Goal: Obtain resource: Obtain resource

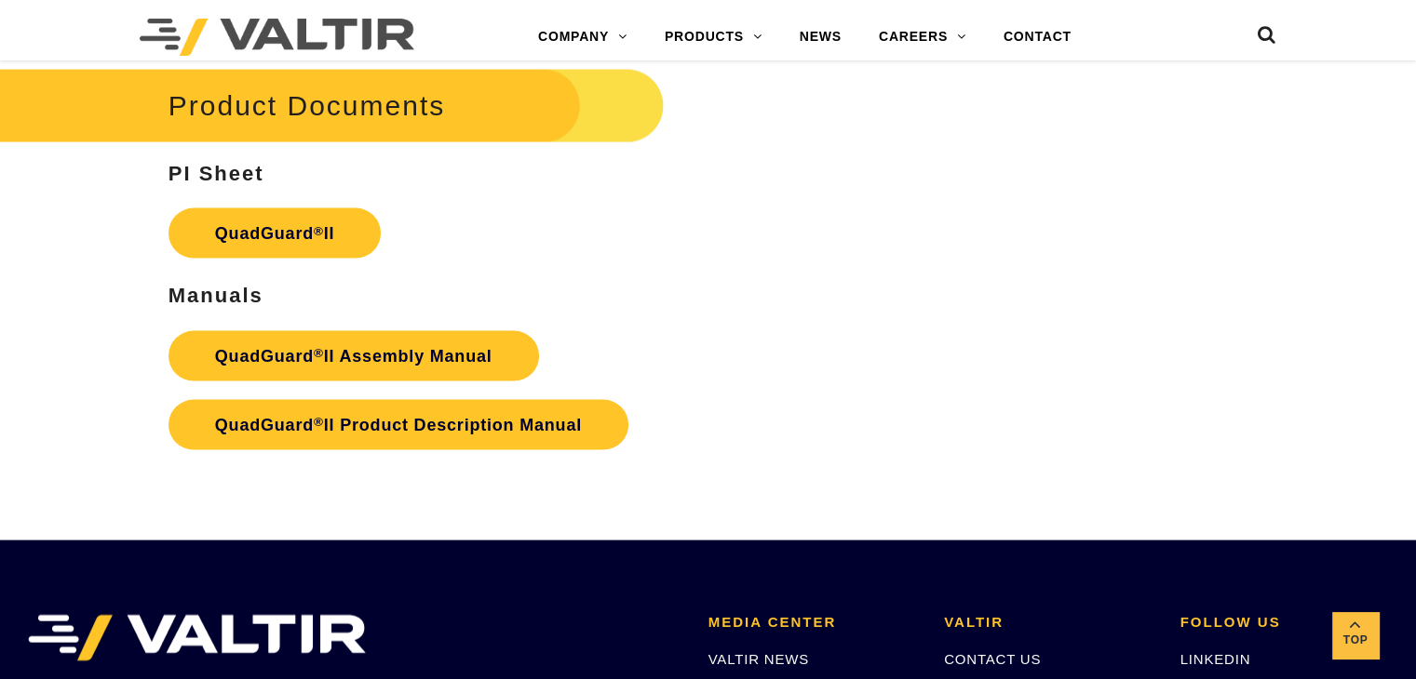
scroll to position [3818, 0]
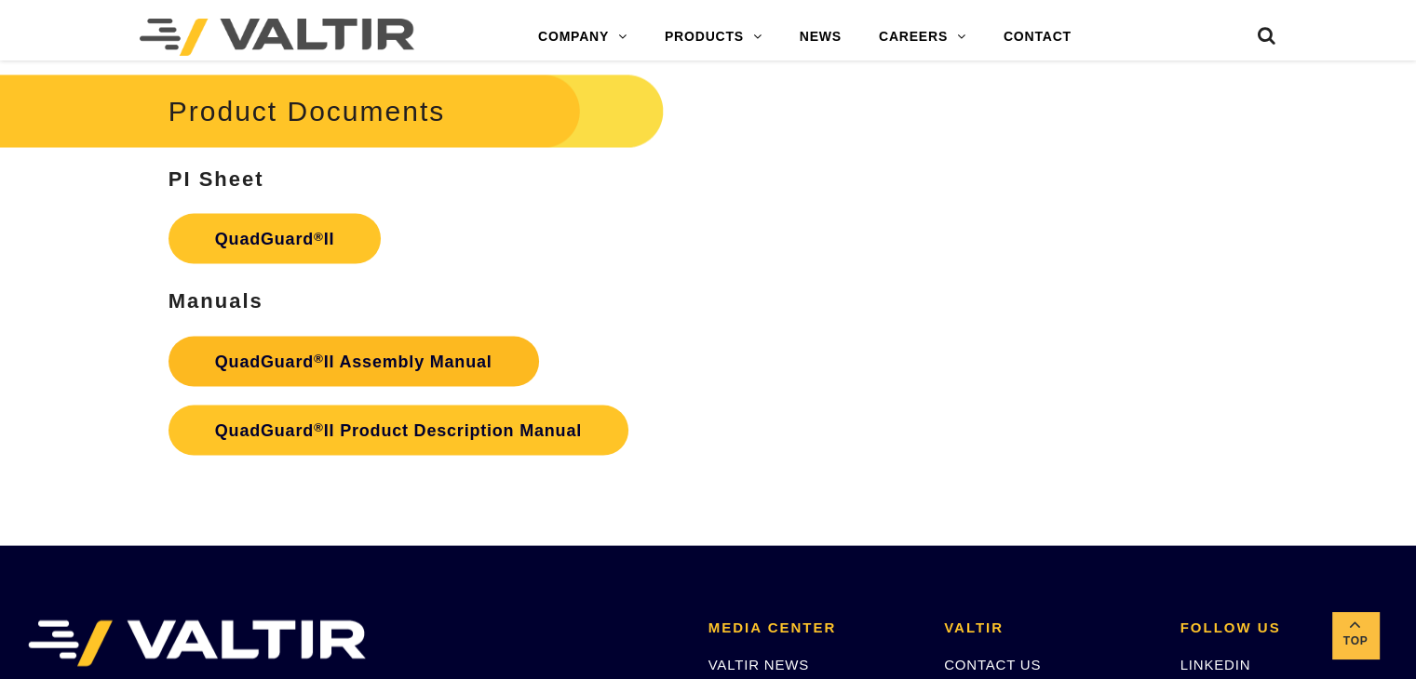
click at [372, 353] on strong "QuadGuard ® II Assembly Manual" at bounding box center [353, 362] width 277 height 19
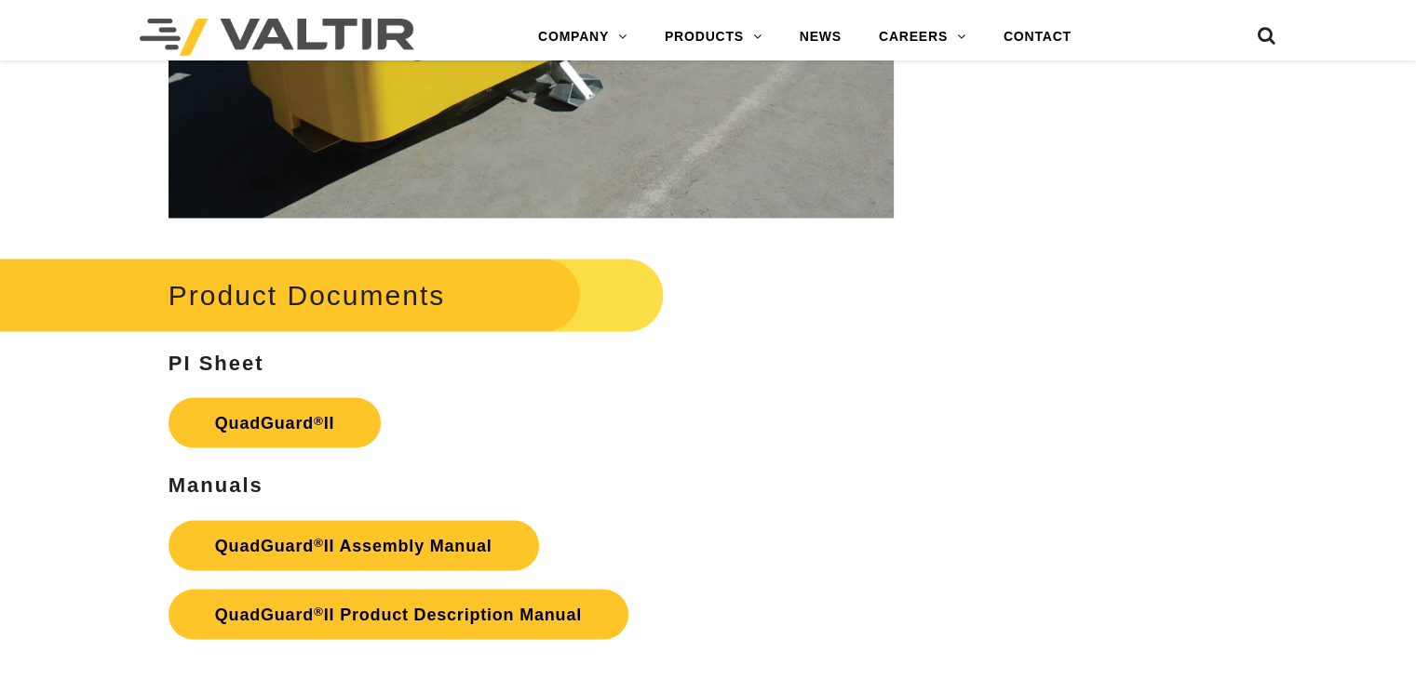
scroll to position [3818, 0]
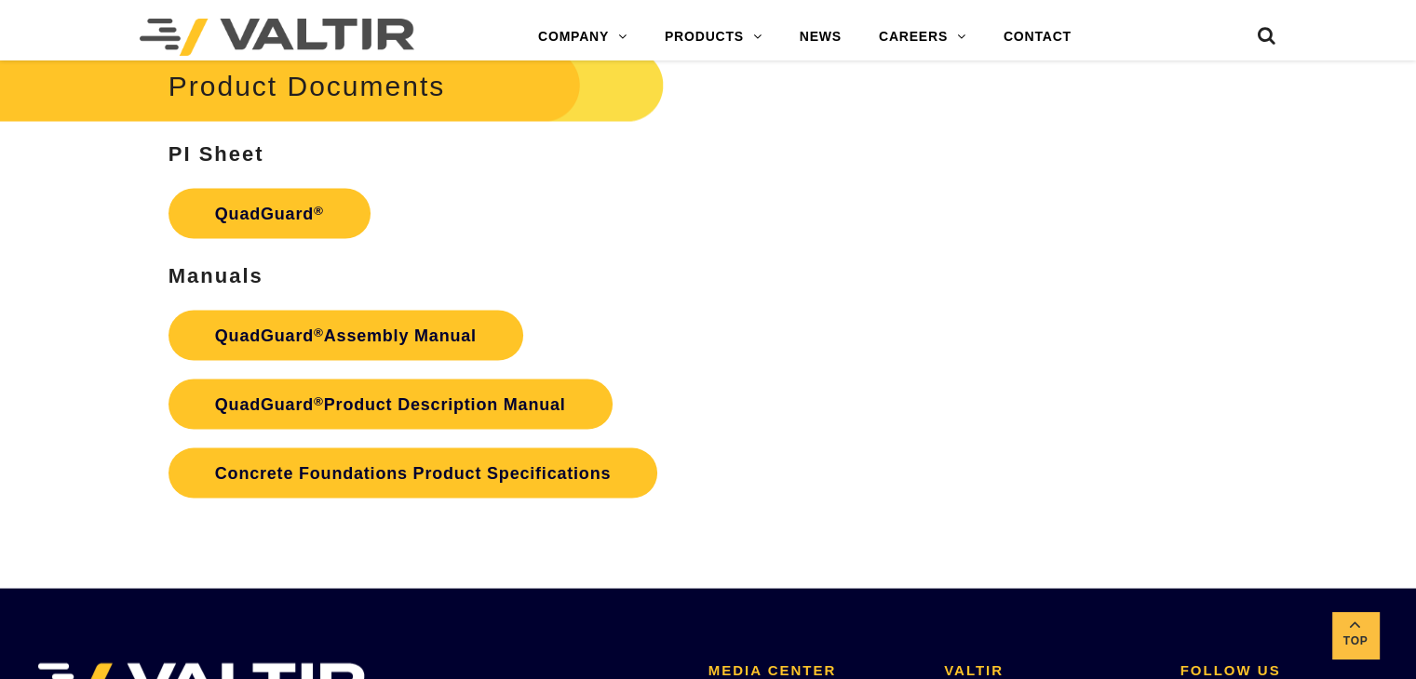
scroll to position [3673, 0]
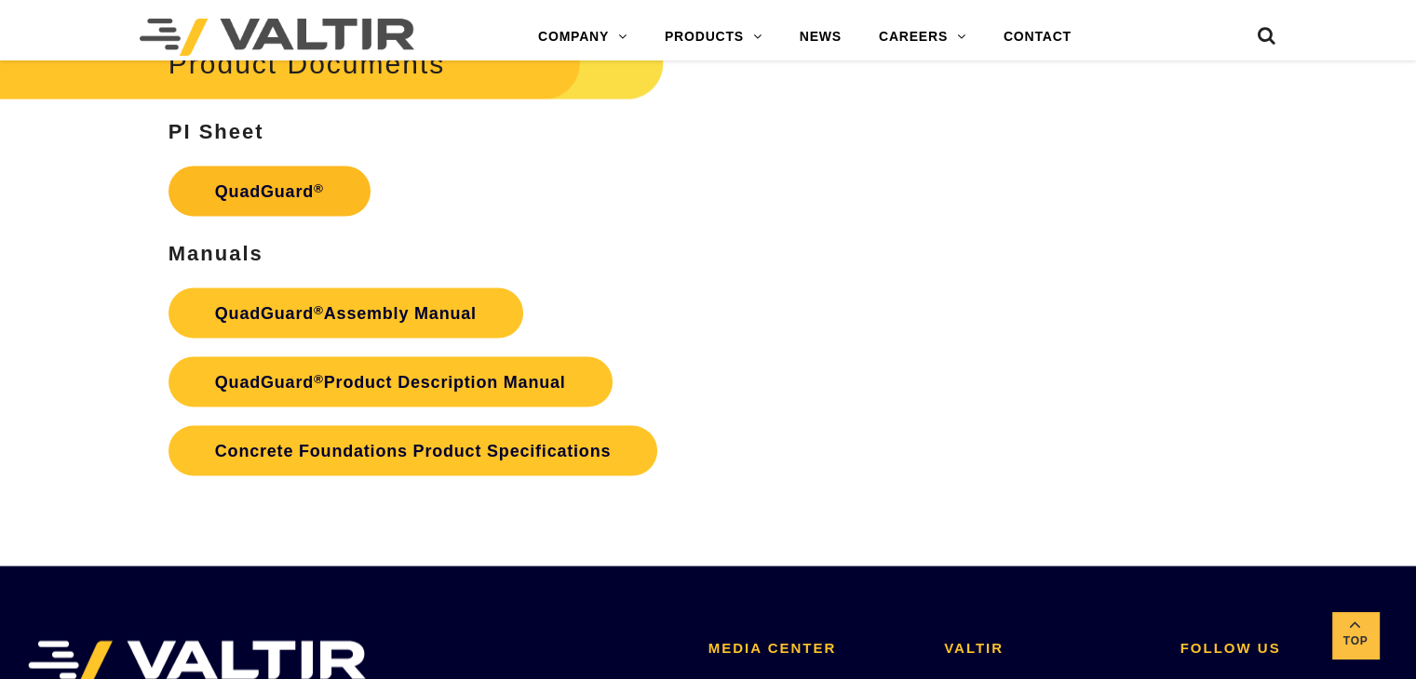
click at [275, 192] on link "QuadGuard ®" at bounding box center [269, 192] width 202 height 50
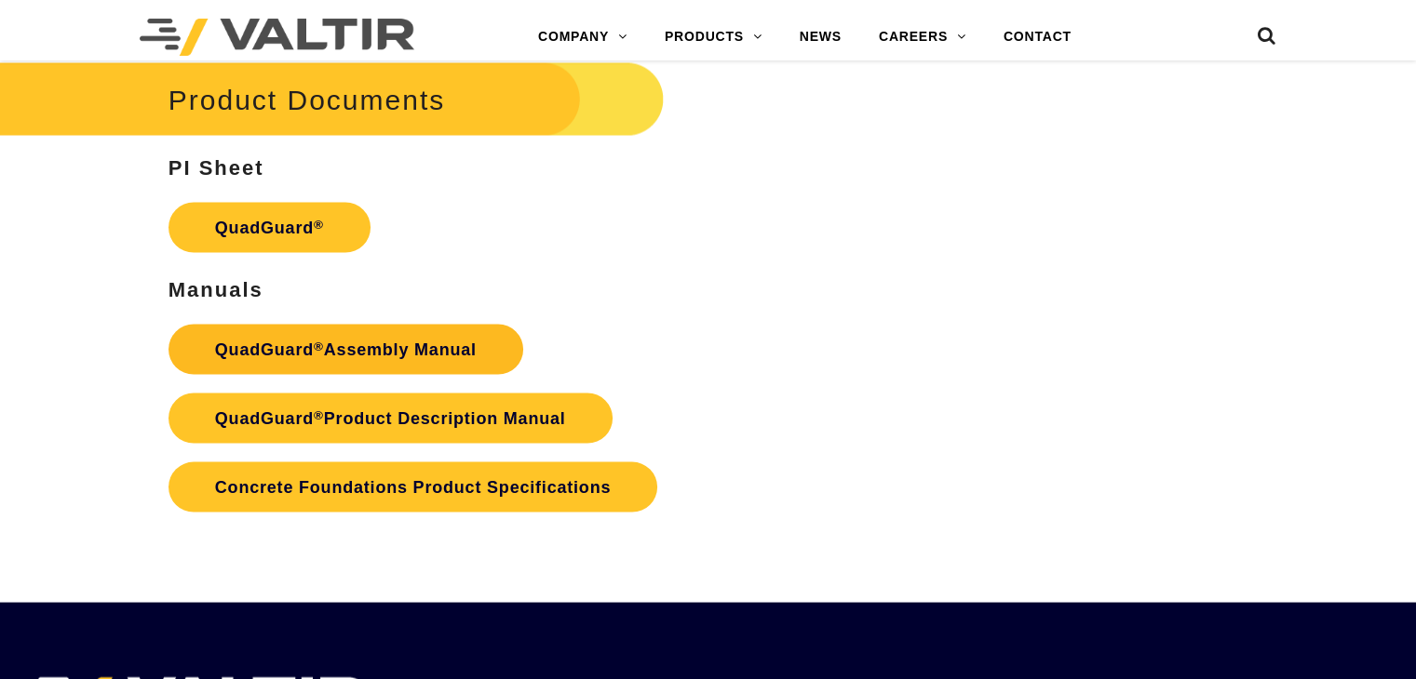
scroll to position [3673, 0]
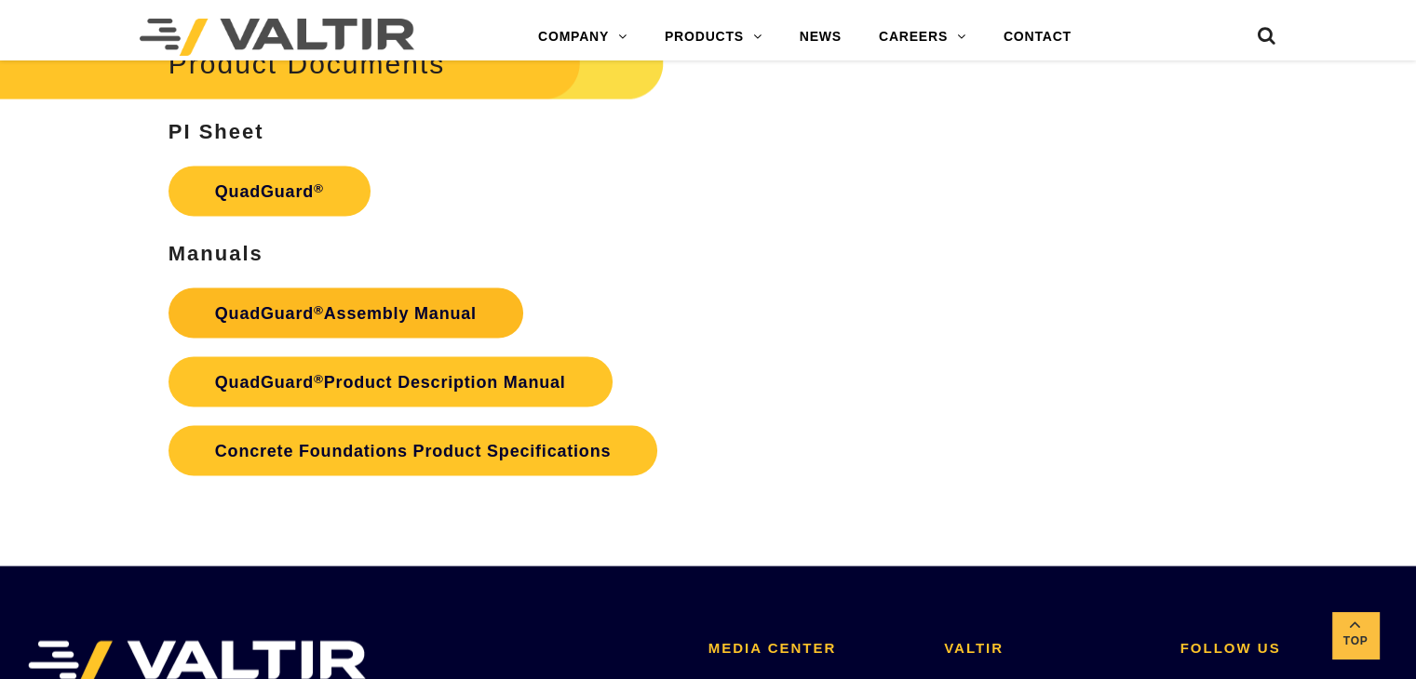
click at [357, 309] on link "QuadGuard ® Assembly Manual" at bounding box center [345, 314] width 355 height 50
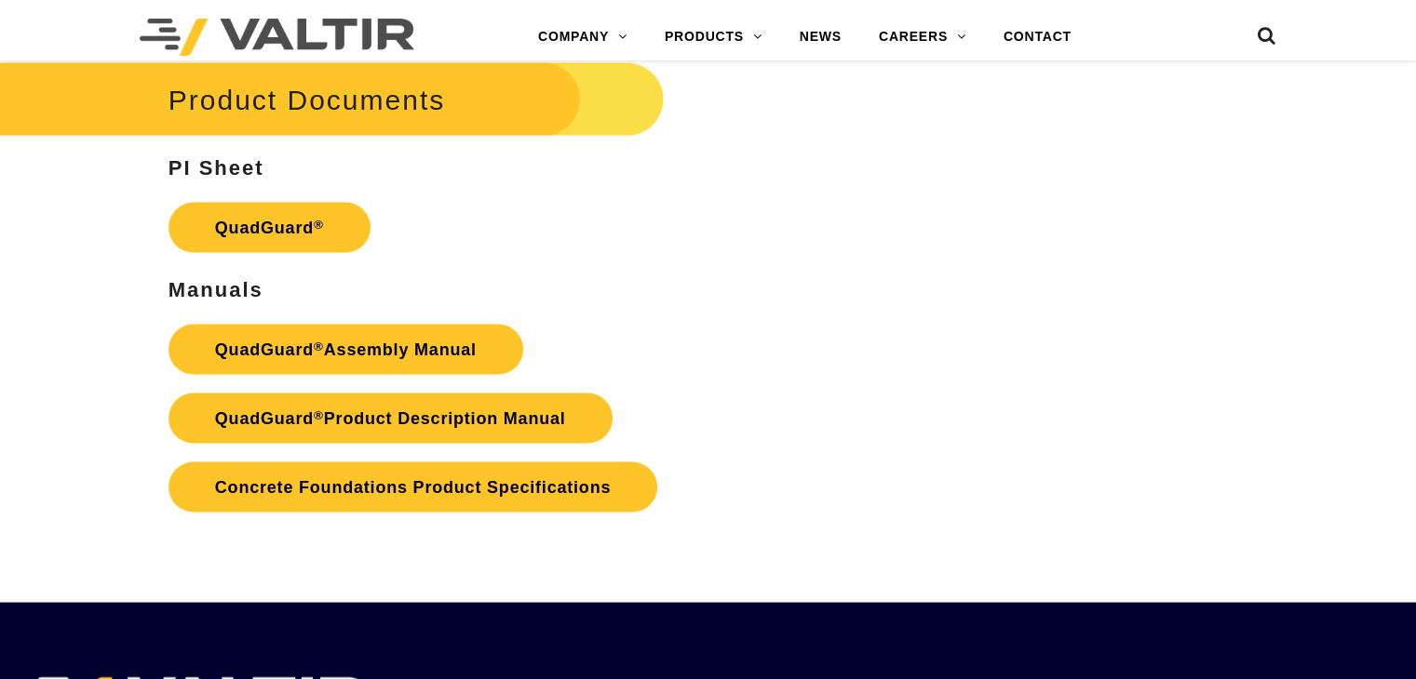
scroll to position [3673, 0]
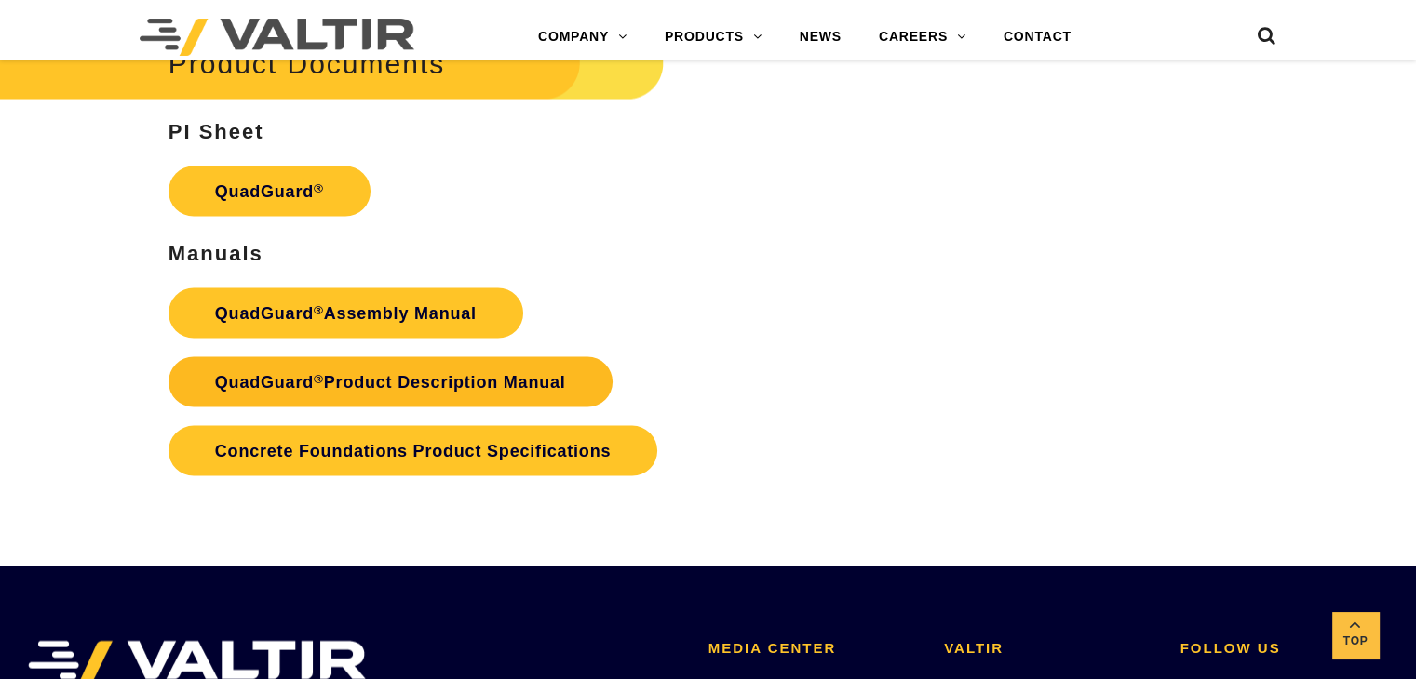
click at [468, 377] on link "QuadGuard ® Product Description Manual" at bounding box center [390, 382] width 444 height 50
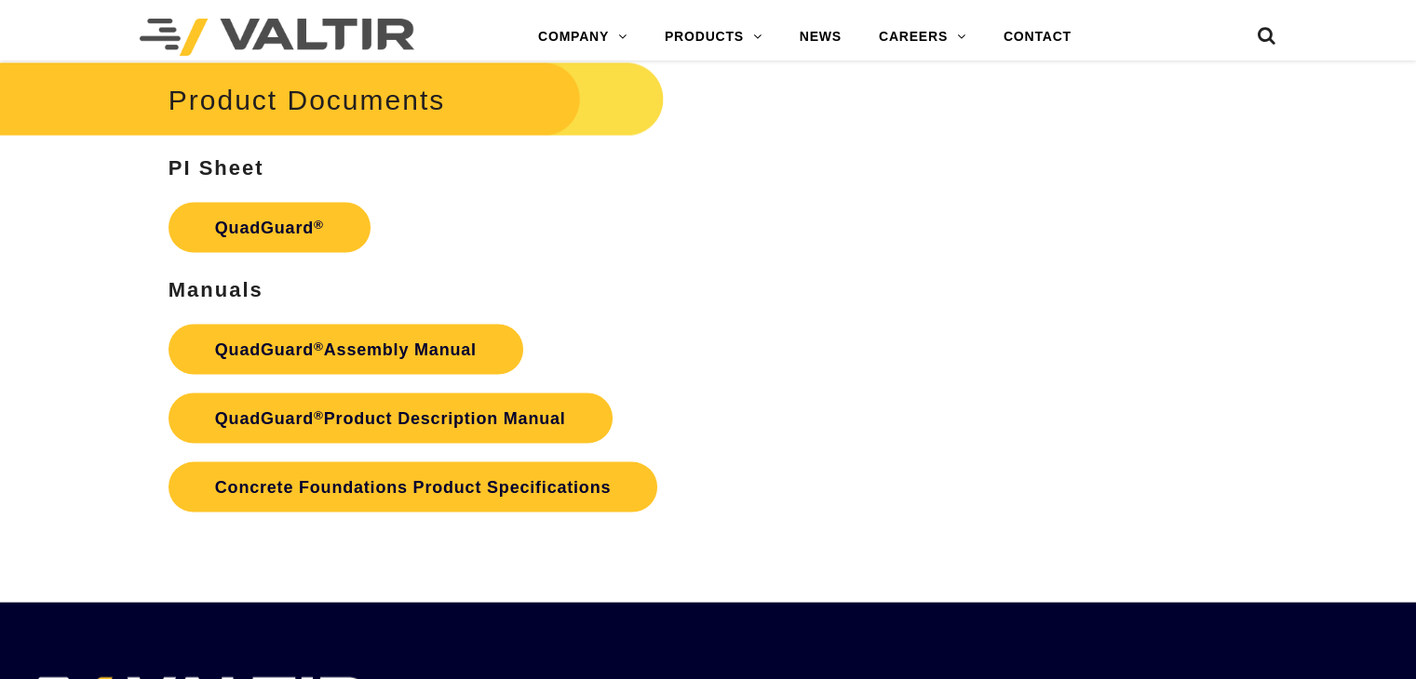
scroll to position [3673, 0]
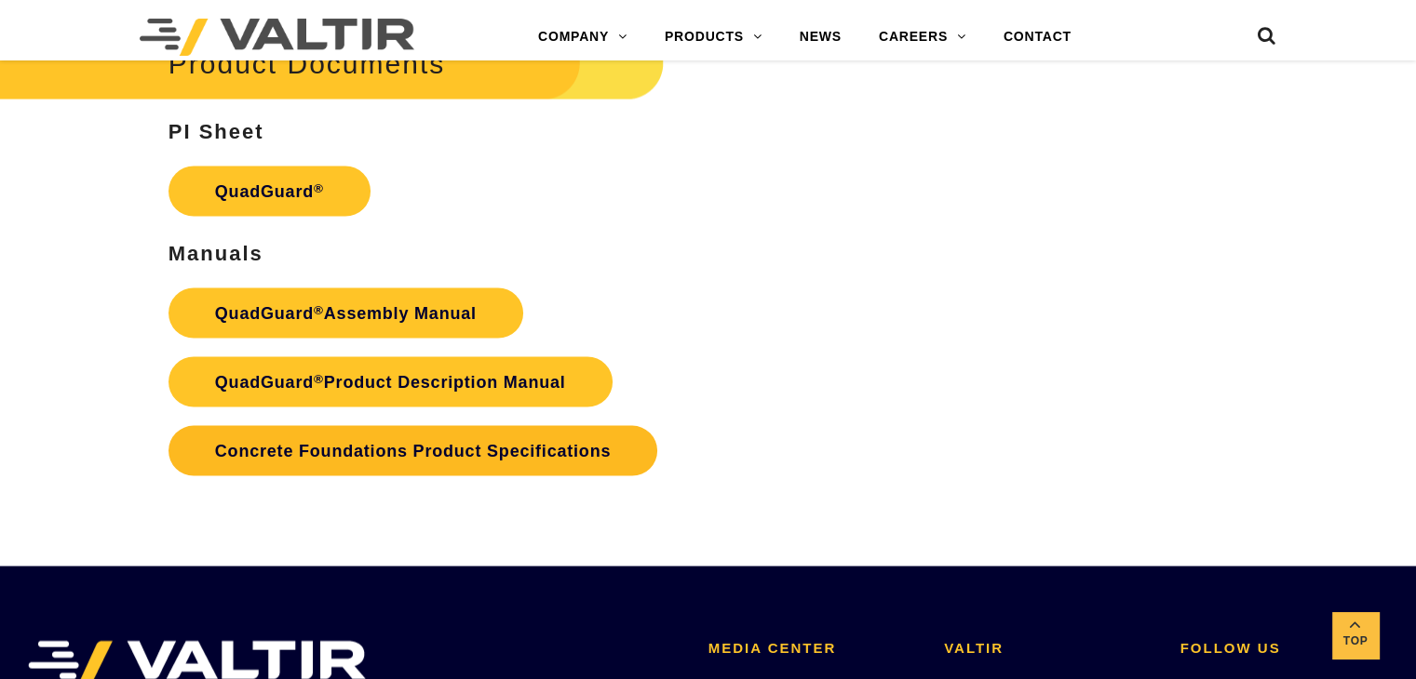
click at [440, 464] on link "Concrete Foundations Product Specifications" at bounding box center [412, 451] width 489 height 50
